Goal: Check status: Check status

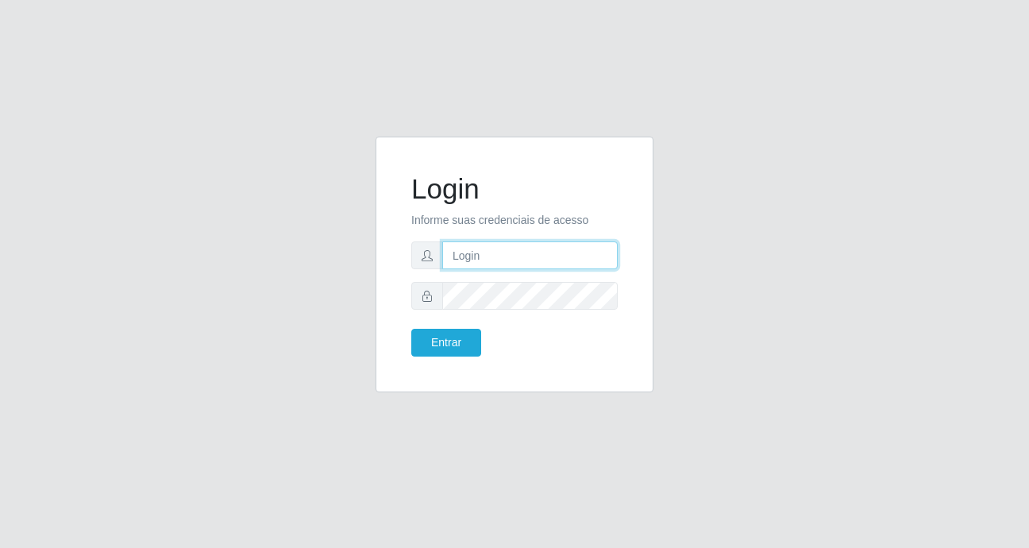
type input "heloisa@bessa"
click at [634, 181] on div "Login Informe suas credenciais de acesso heloisa@bessa Entrar" at bounding box center [515, 265] width 278 height 256
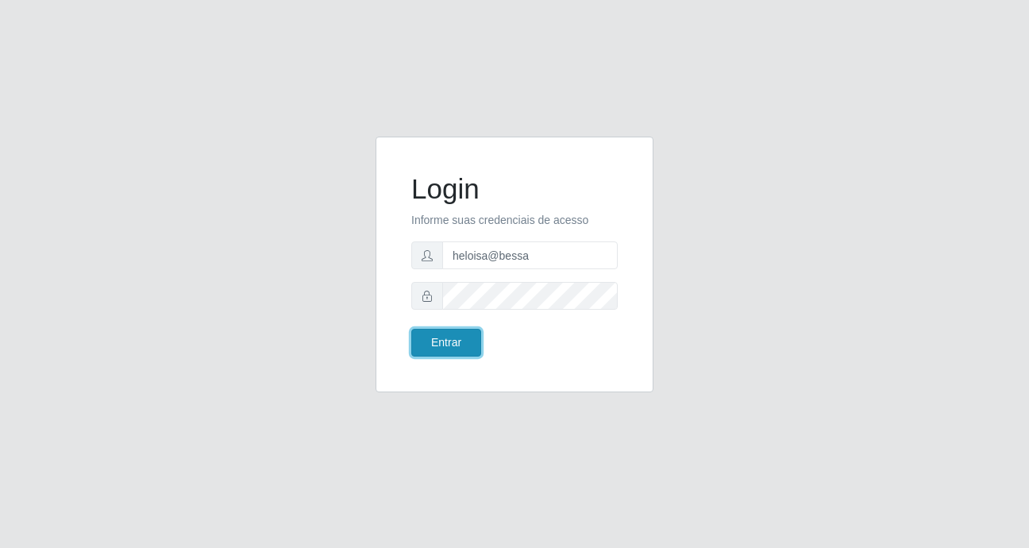
click at [427, 330] on button "Entrar" at bounding box center [446, 343] width 70 height 28
click at [433, 342] on button "Entrar" at bounding box center [446, 343] width 70 height 28
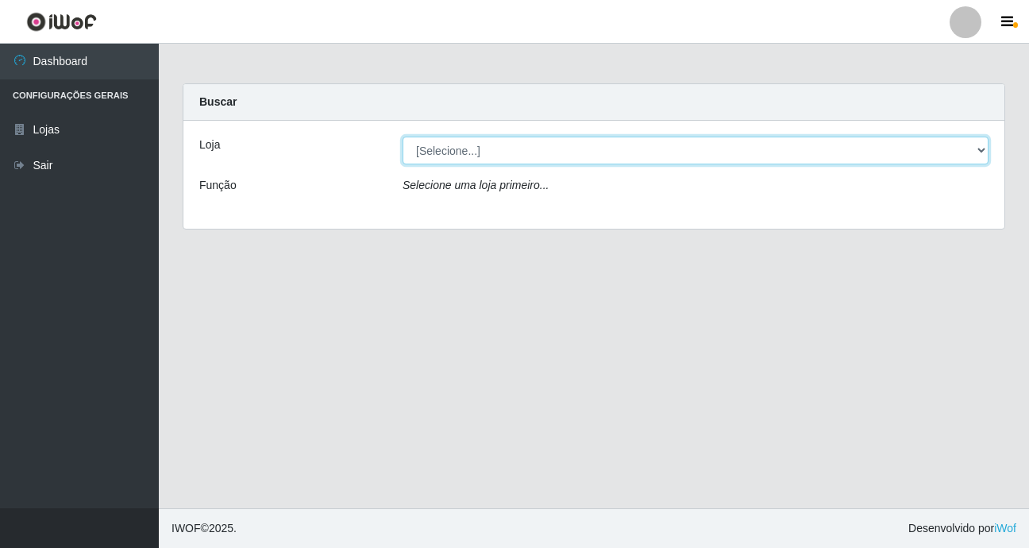
click at [541, 155] on select "[Selecione...] Bemais Supermercados - B9 Bessa" at bounding box center [696, 151] width 586 height 28
select select "410"
click at [403, 137] on select "[Selecione...] Bemais Supermercados - B9 Bessa" at bounding box center [696, 151] width 586 height 28
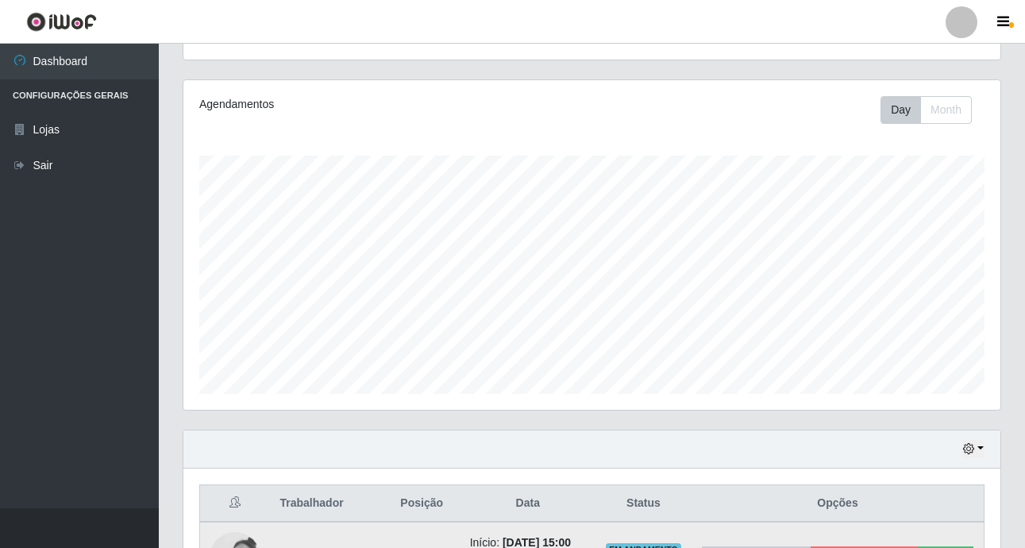
scroll to position [389, 0]
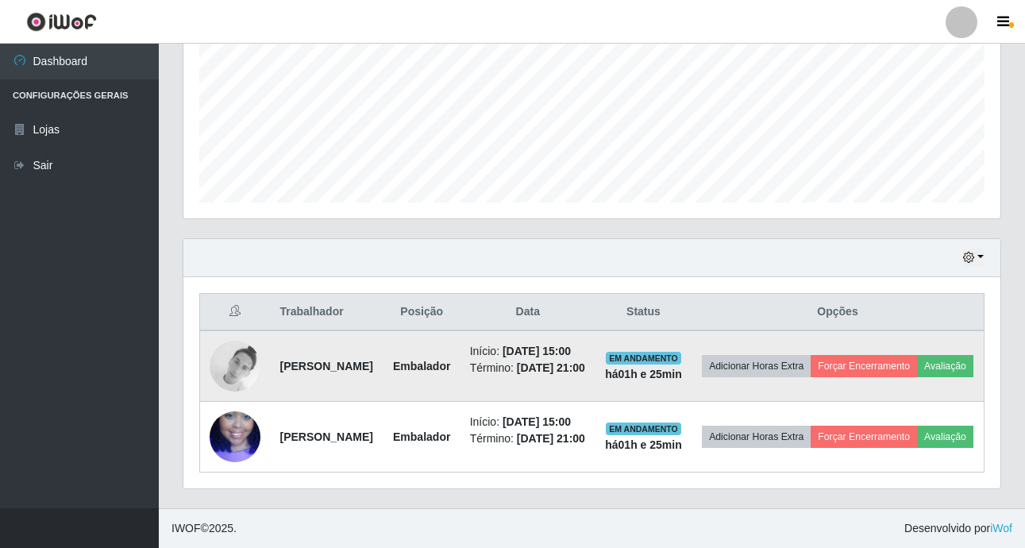
click at [222, 353] on img at bounding box center [235, 366] width 51 height 51
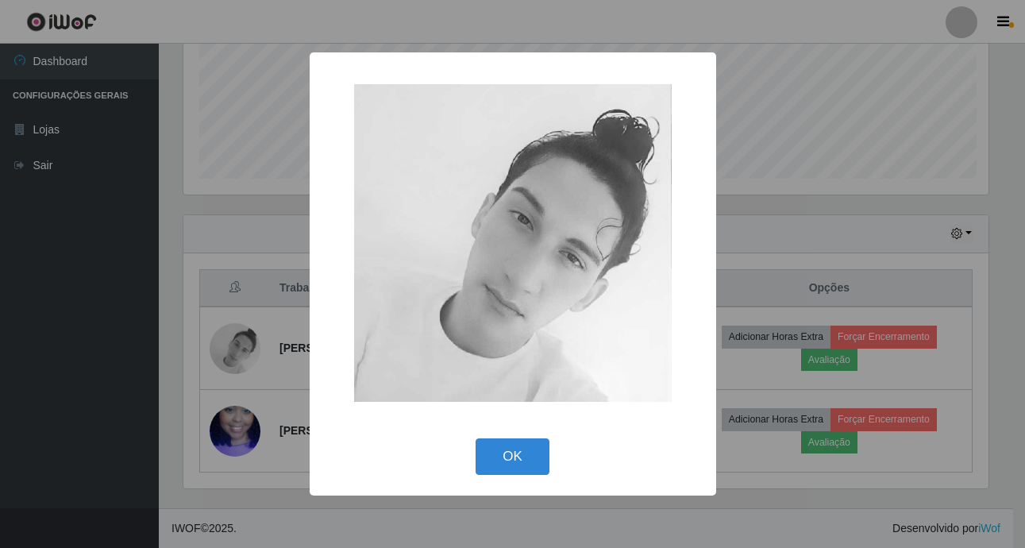
scroll to position [330, 809]
click at [135, 348] on div "× OK Cancel" at bounding box center [514, 274] width 1029 height 548
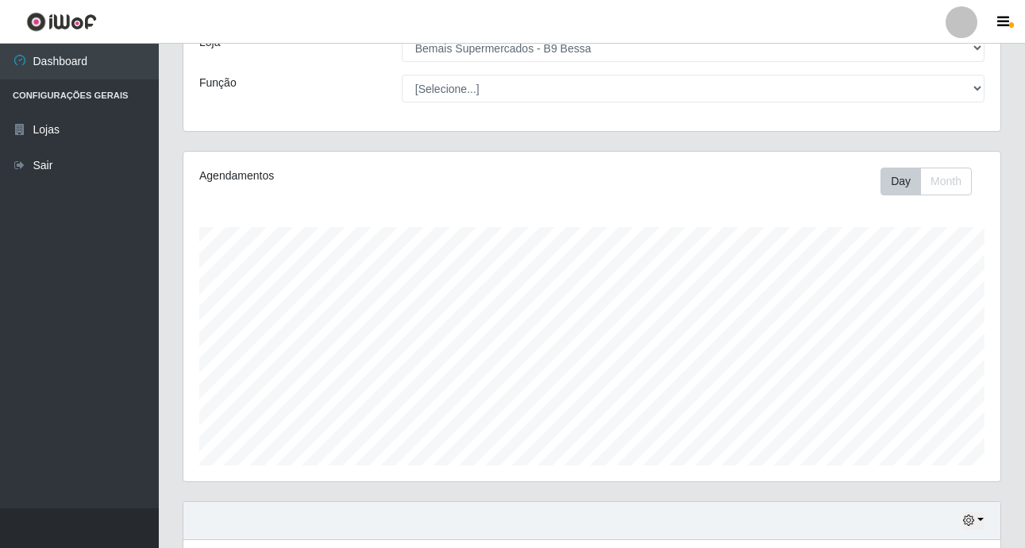
scroll to position [389, 0]
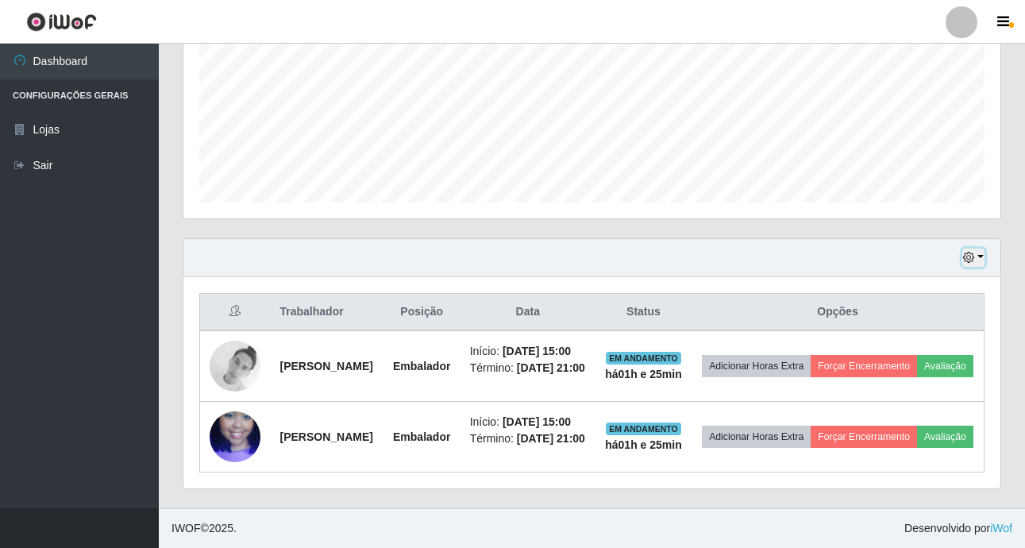
click at [977, 249] on button "button" at bounding box center [973, 258] width 22 height 18
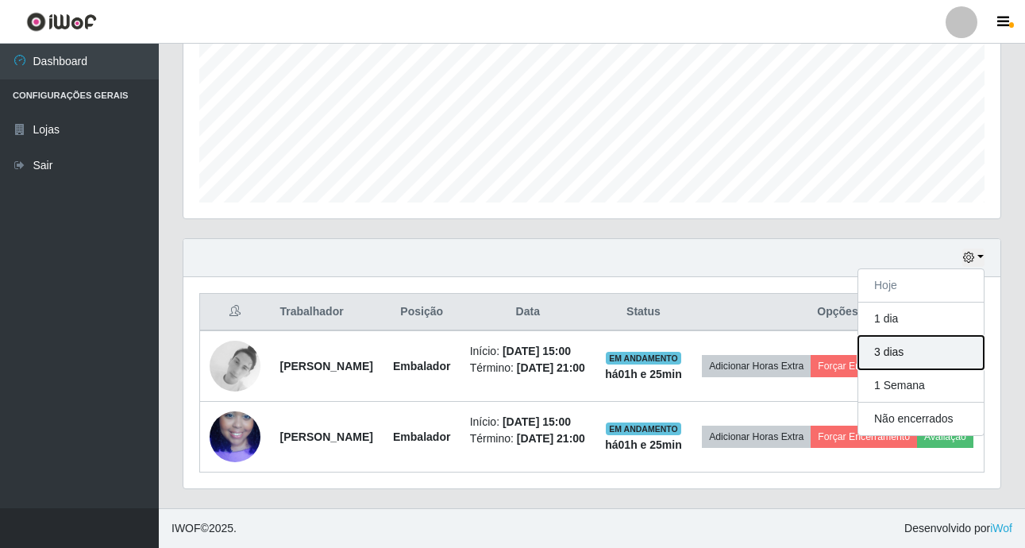
click at [904, 336] on button "3 dias" at bounding box center [920, 352] width 125 height 33
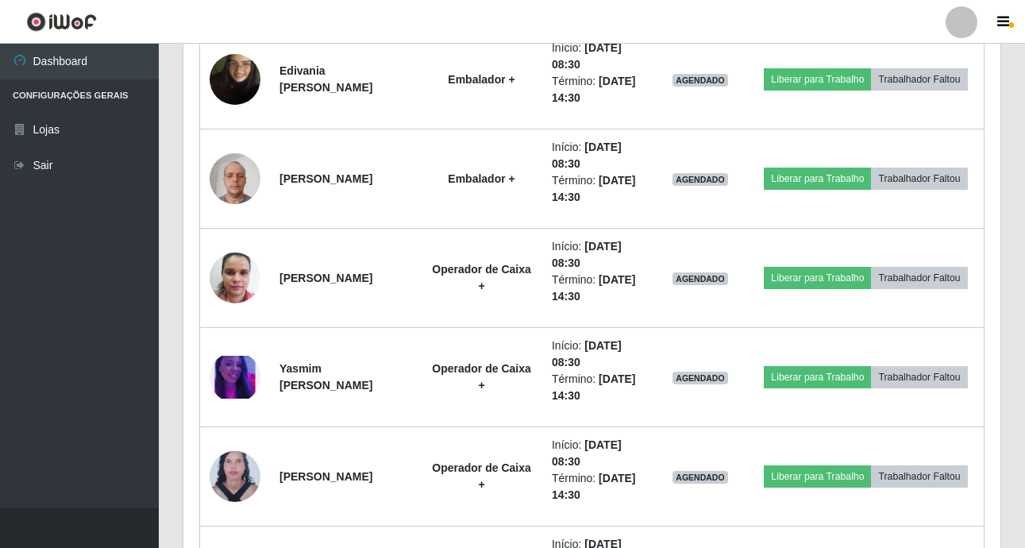
scroll to position [1104, 0]
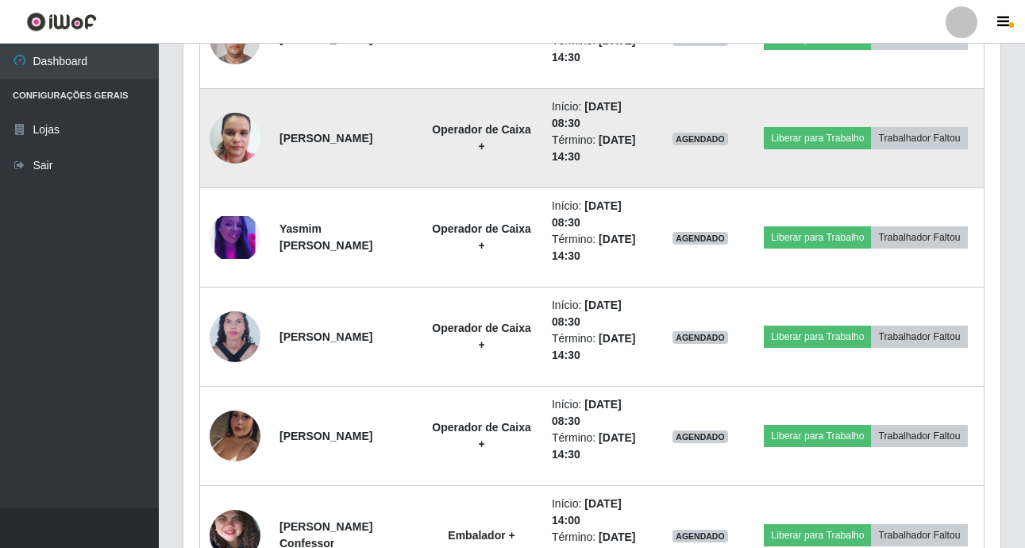
click at [221, 148] on img at bounding box center [235, 138] width 51 height 68
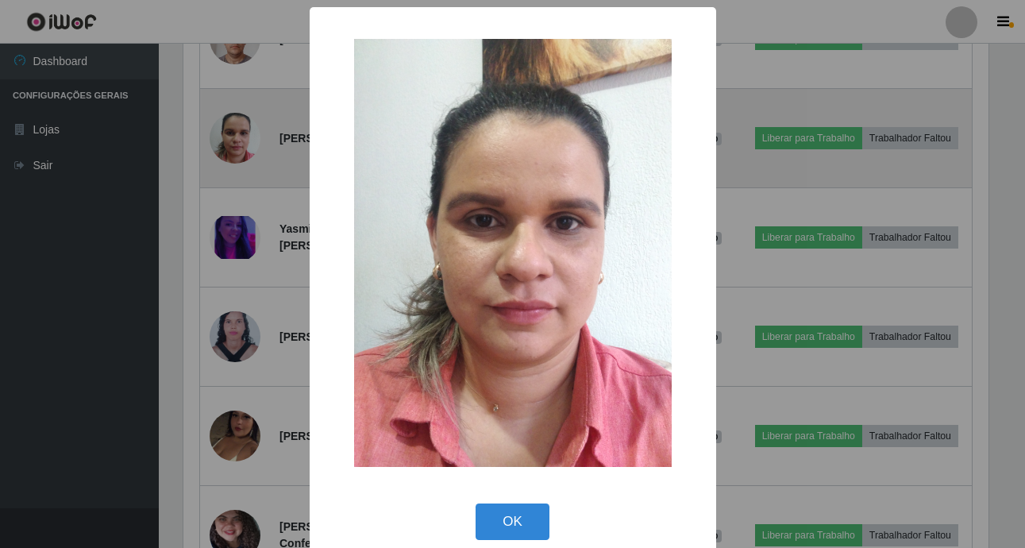
scroll to position [330, 809]
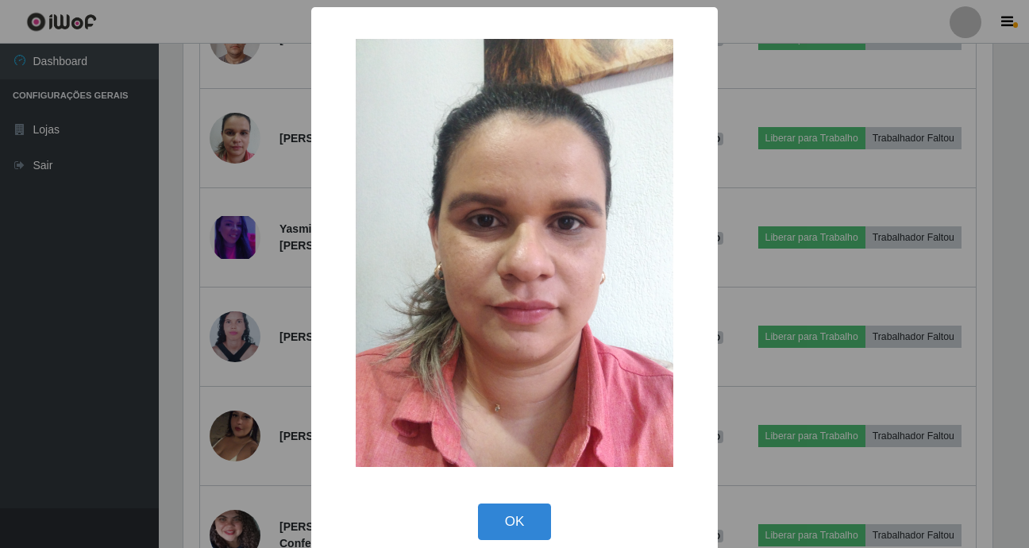
drag, startPoint x: 75, startPoint y: 381, endPoint x: 132, endPoint y: 332, distance: 74.8
click at [78, 379] on div "× OK Cancel" at bounding box center [514, 274] width 1029 height 548
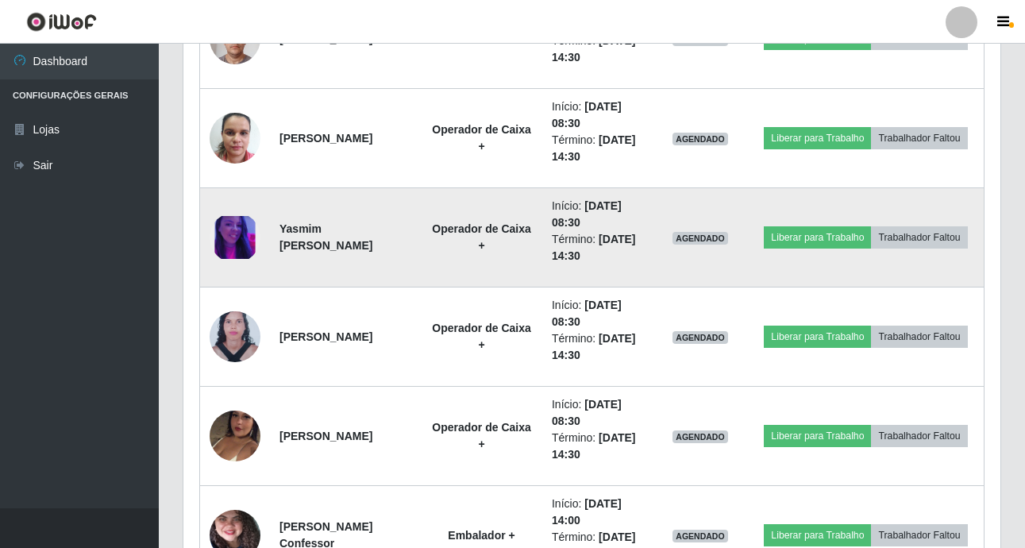
scroll to position [330, 817]
click at [234, 250] on img at bounding box center [235, 238] width 51 height 44
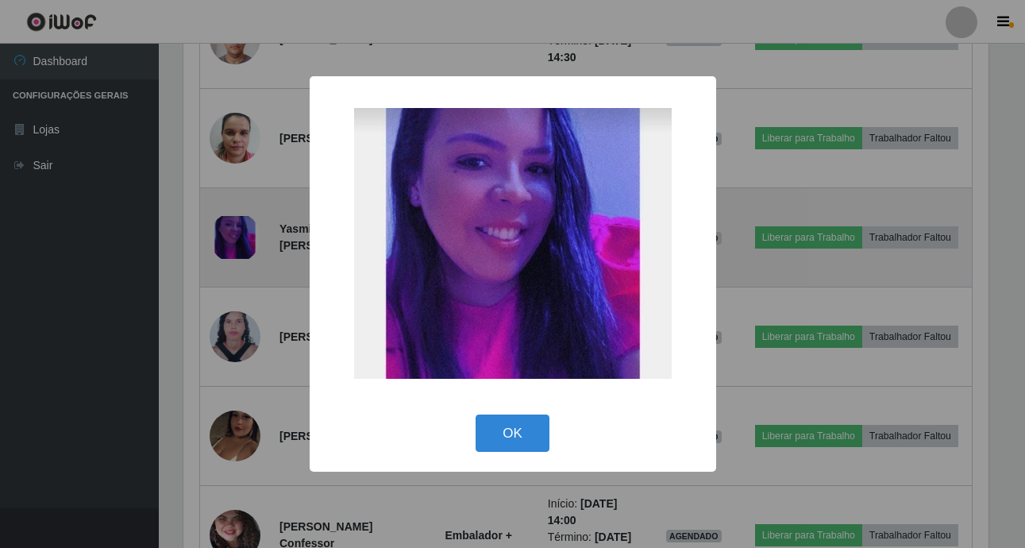
scroll to position [330, 809]
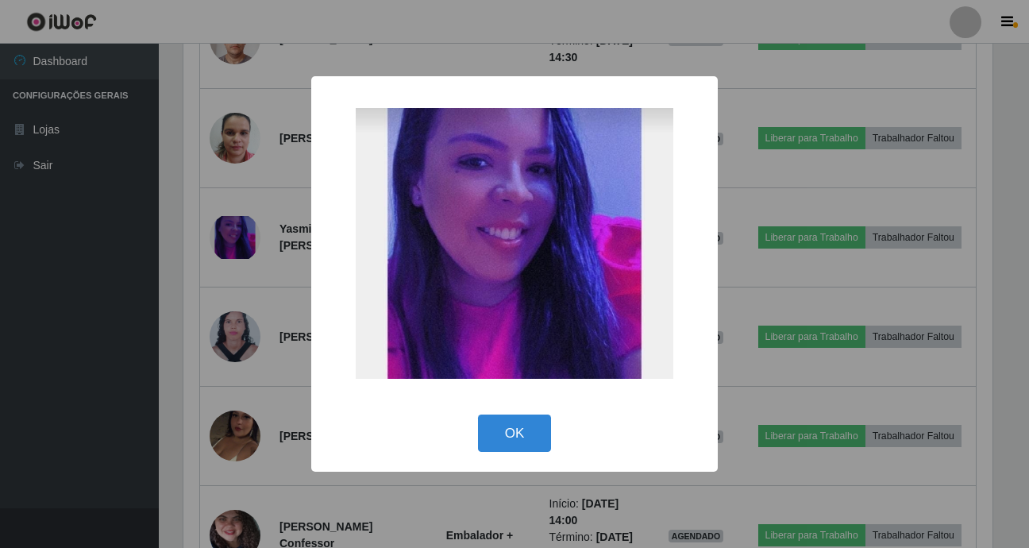
click at [188, 322] on div "× OK Cancel" at bounding box center [514, 274] width 1029 height 548
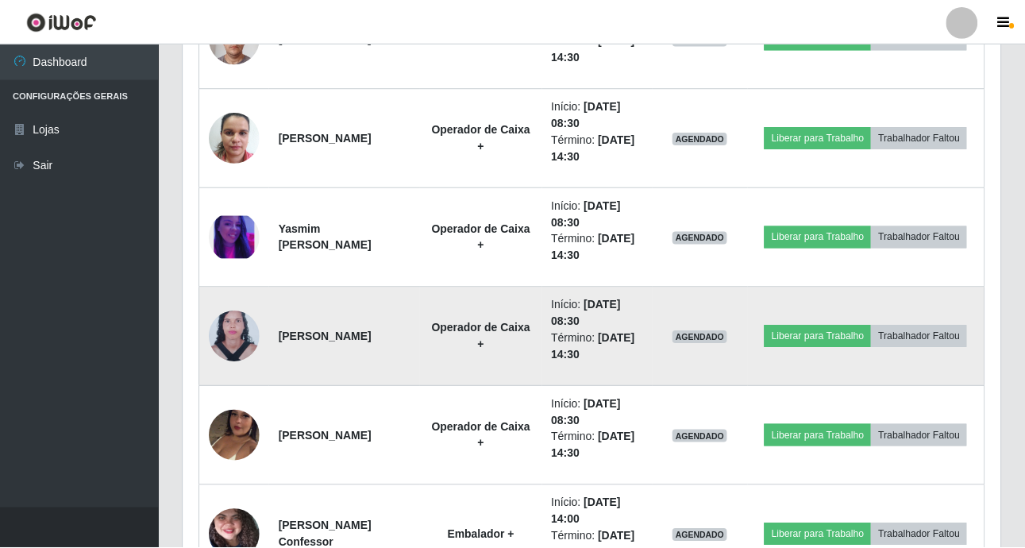
scroll to position [330, 817]
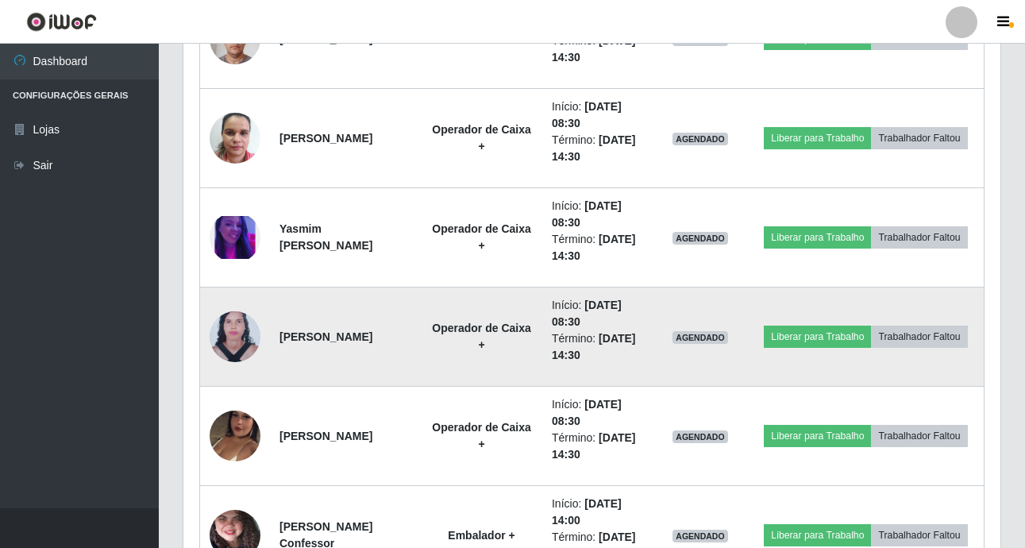
click at [229, 323] on img at bounding box center [235, 337] width 51 height 69
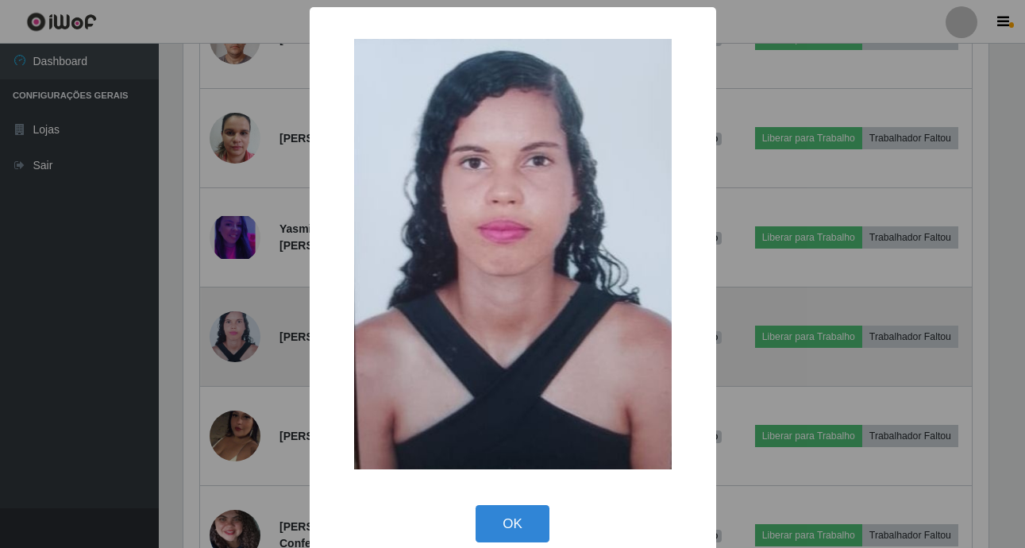
scroll to position [330, 809]
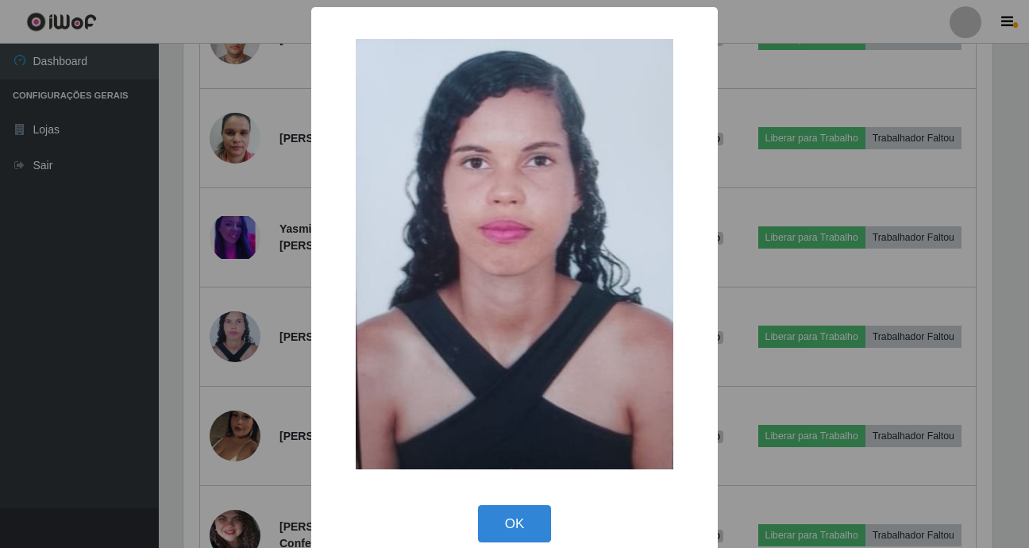
click at [152, 340] on div "× OK Cancel" at bounding box center [514, 274] width 1029 height 548
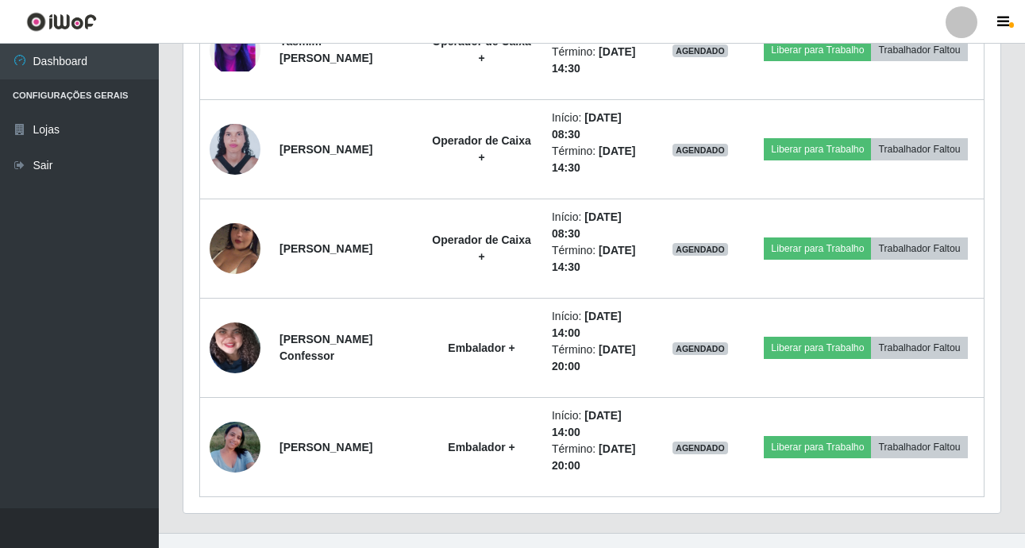
scroll to position [1316, 0]
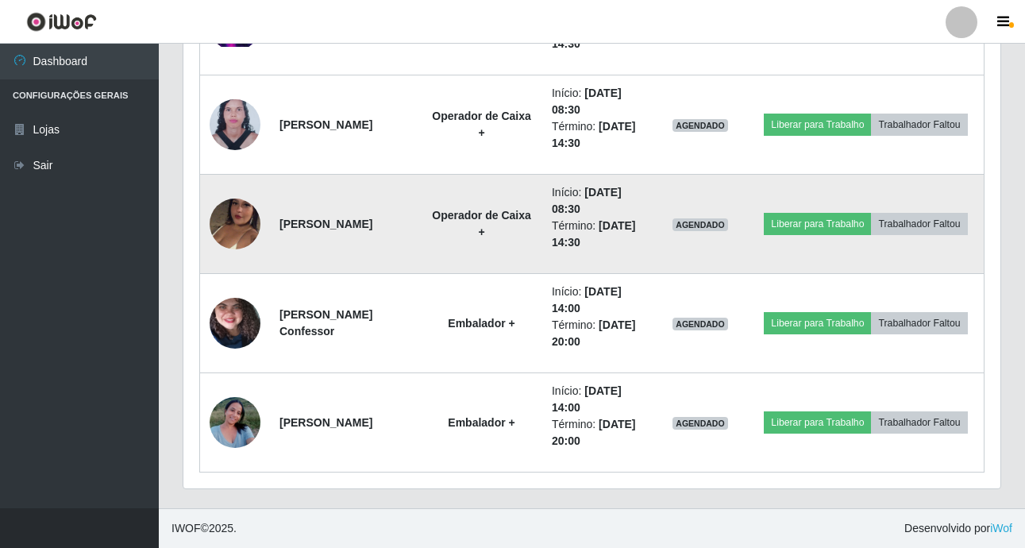
click at [223, 227] on img at bounding box center [235, 224] width 51 height 91
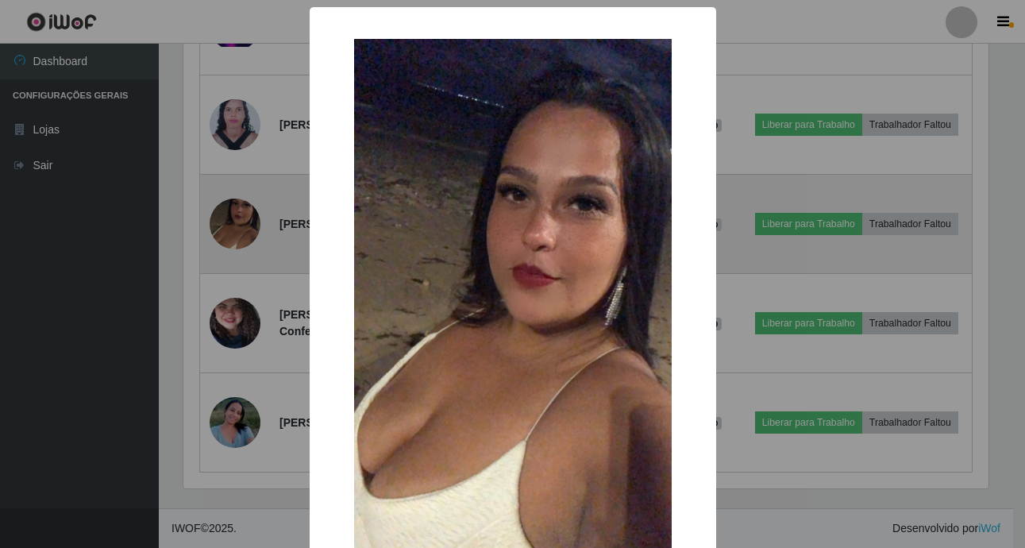
scroll to position [330, 809]
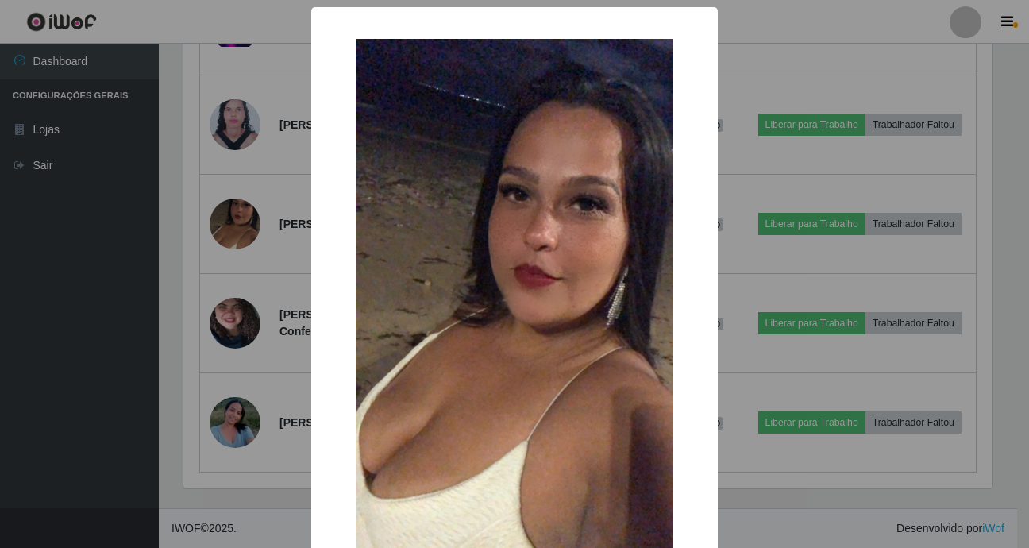
click at [178, 243] on div "× OK Cancel" at bounding box center [514, 274] width 1029 height 548
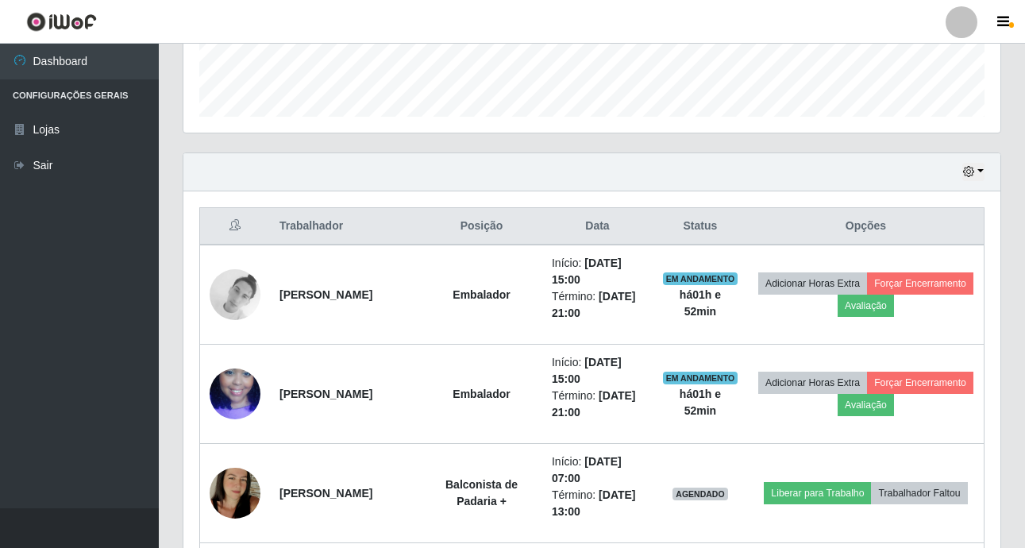
scroll to position [204, 0]
